Goal: Information Seeking & Learning: Understand process/instructions

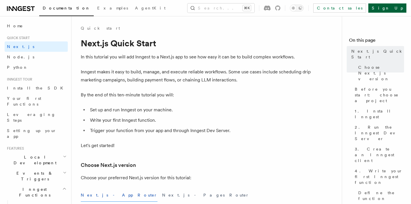
click at [399, 9] on link "Sign Up" at bounding box center [387, 7] width 38 height 9
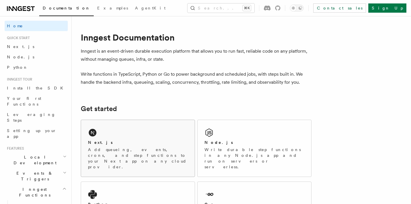
click at [106, 136] on div "Next.js Add queueing, events, crons, and step functions to your Next app on any…" at bounding box center [138, 148] width 114 height 57
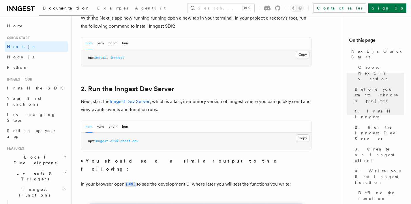
scroll to position [376, 0]
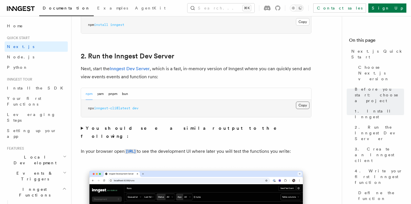
click at [306, 105] on button "Copy Copied" at bounding box center [303, 105] width 14 height 7
